Goal: Browse casually: Explore the website without a specific task or goal

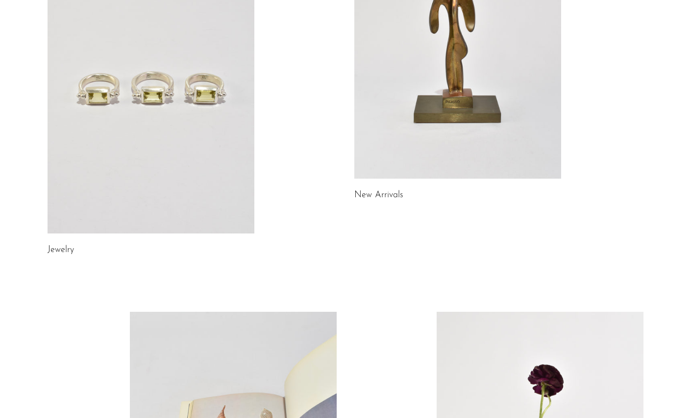
scroll to position [183, 0]
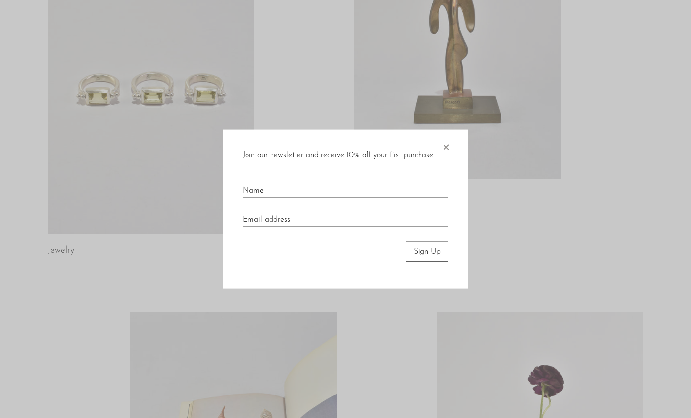
click at [448, 148] on span "×" at bounding box center [446, 145] width 10 height 31
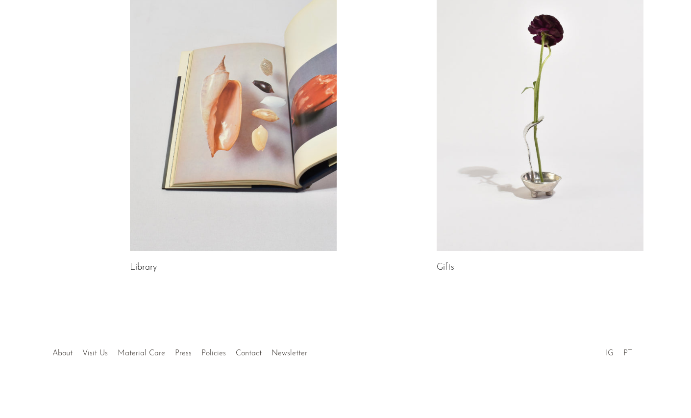
scroll to position [533, 0]
click at [525, 123] on link at bounding box center [539, 106] width 207 height 289
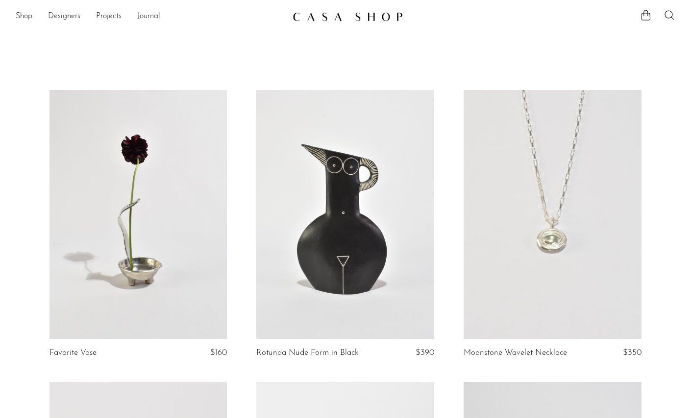
click at [358, 23] on link at bounding box center [345, 17] width 106 height 18
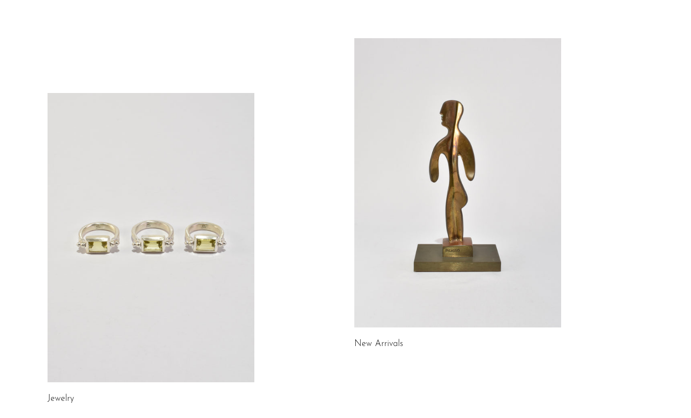
scroll to position [43, 0]
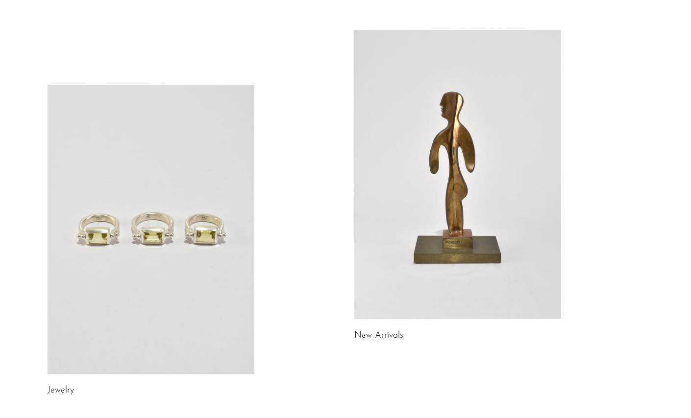
click at [415, 147] on link at bounding box center [457, 174] width 207 height 289
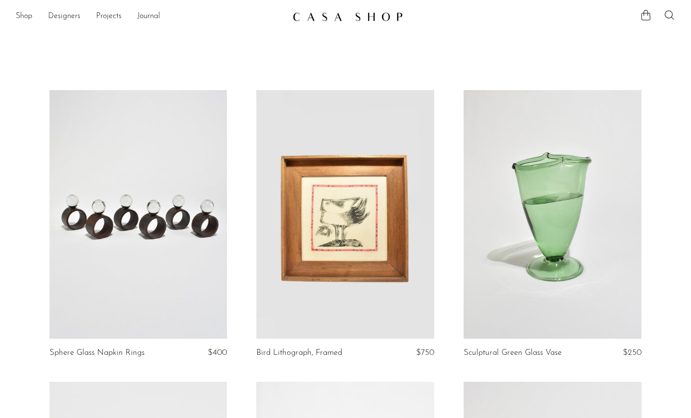
click at [354, 15] on img at bounding box center [347, 17] width 110 height 10
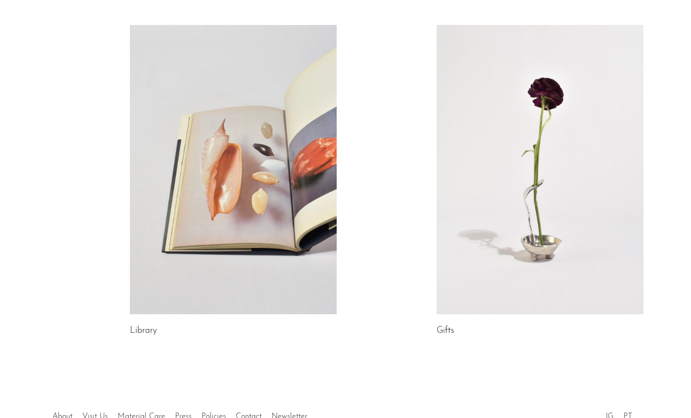
scroll to position [470, 0]
click at [191, 187] on link at bounding box center [233, 169] width 207 height 289
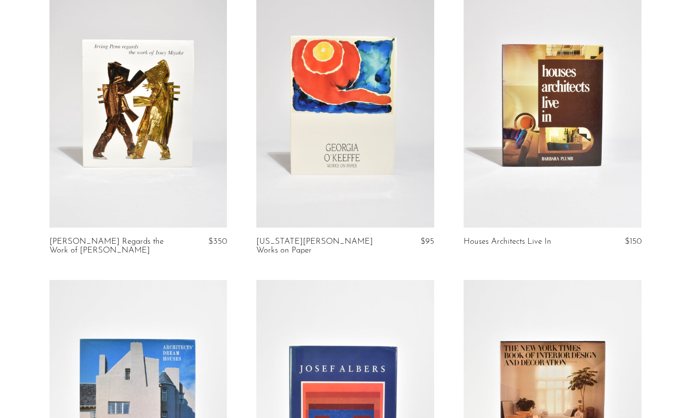
scroll to position [2039, 0]
